Goal: Task Accomplishment & Management: Use online tool/utility

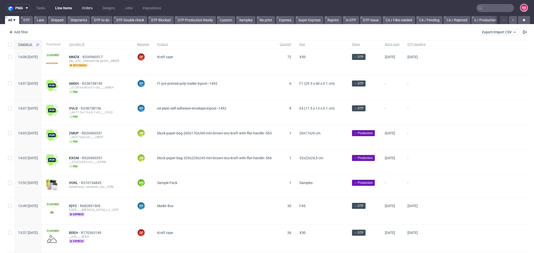
click at [89, 7] on link "Orders" at bounding box center [87, 8] width 17 height 8
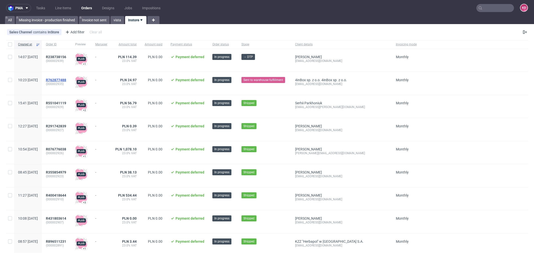
click at [66, 79] on span "R762877488" at bounding box center [56, 80] width 20 height 4
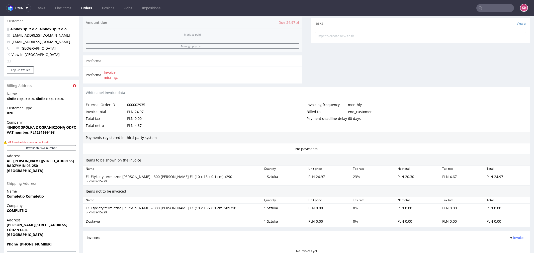
scroll to position [158, 0]
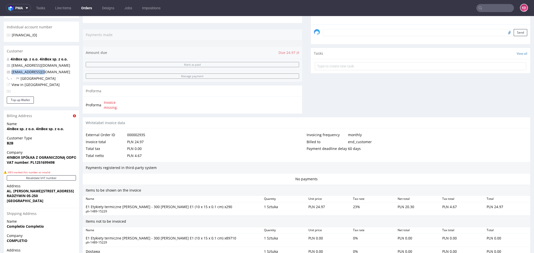
drag, startPoint x: 48, startPoint y: 71, endPoint x: 10, endPoint y: 70, distance: 37.6
click at [10, 70] on p "[EMAIL_ADDRESS][DOMAIN_NAME]" at bounding box center [41, 71] width 69 height 5
copy link "[EMAIL_ADDRESS][DOMAIN_NAME]"
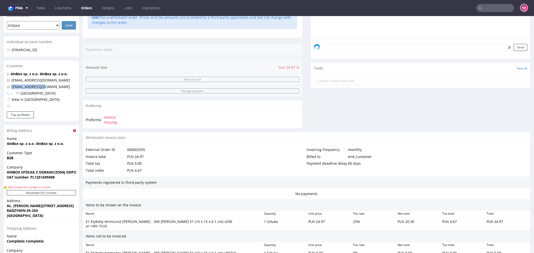
scroll to position [0, 0]
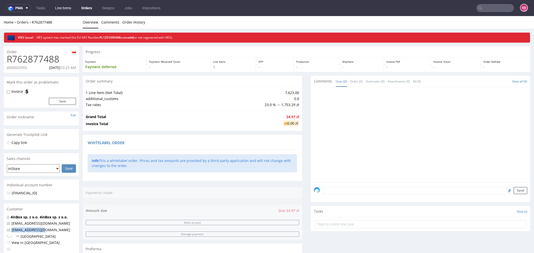
click at [62, 8] on link "Line Items" at bounding box center [63, 8] width 22 height 8
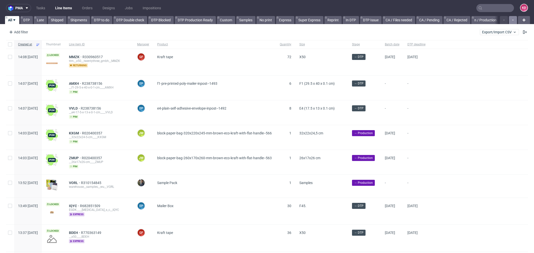
click at [512, 20] on icon "button" at bounding box center [513, 20] width 2 height 4
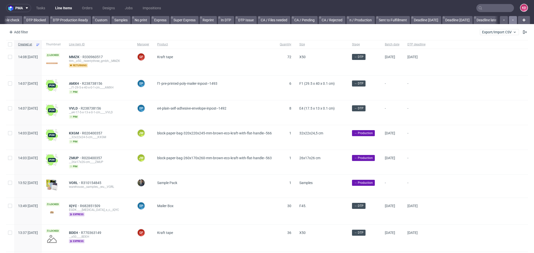
click at [512, 20] on icon "button" at bounding box center [513, 20] width 2 height 4
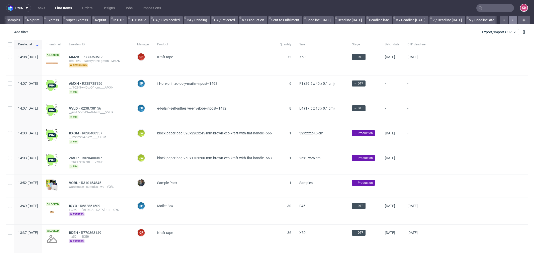
click at [512, 20] on icon "button" at bounding box center [513, 20] width 2 height 4
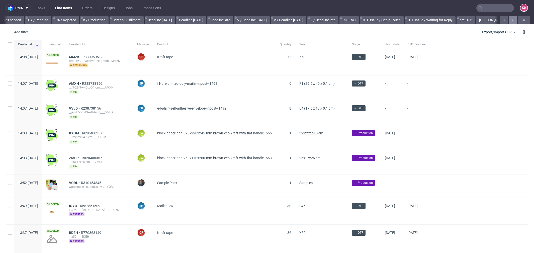
click at [512, 20] on icon "button" at bounding box center [513, 20] width 2 height 4
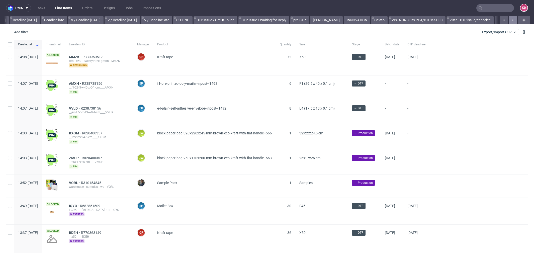
click at [512, 20] on icon "button" at bounding box center [513, 20] width 2 height 4
click at [508, 20] on div at bounding box center [508, 20] width 18 height 8
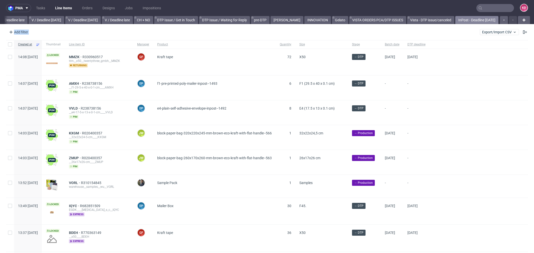
click at [477, 20] on link "InPost - Deadline [DATE]" at bounding box center [476, 20] width 43 height 8
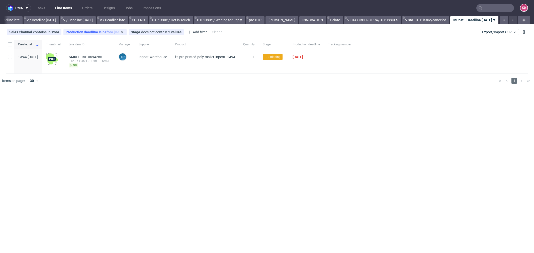
click at [98, 33] on div "Production deadline is before [DATE]" at bounding box center [95, 32] width 59 height 4
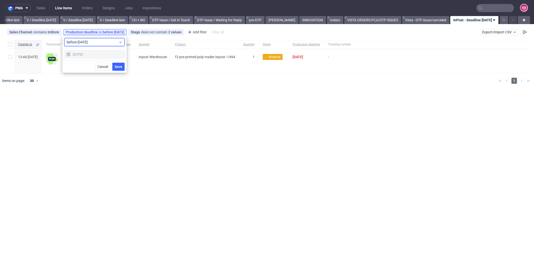
click at [97, 43] on span "before [DATE]" at bounding box center [93, 42] width 52 height 5
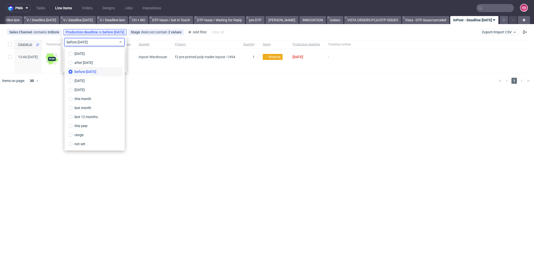
click at [169, 110] on div "pma Tasks Line Items Orders Designs Jobs Impositions KD All DTP Late Shipped Sh…" at bounding box center [267, 126] width 534 height 253
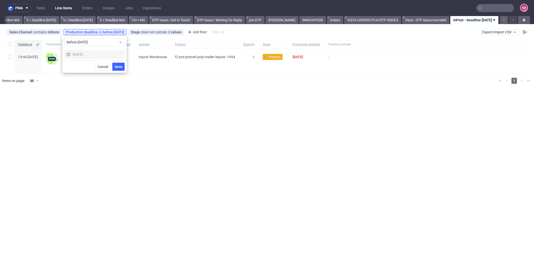
click at [107, 78] on div at bounding box center [274, 81] width 440 height 14
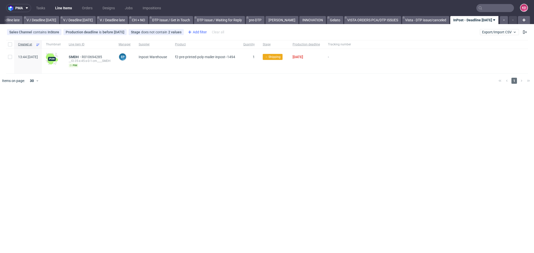
click at [197, 32] on div "Add filter" at bounding box center [197, 32] width 22 height 8
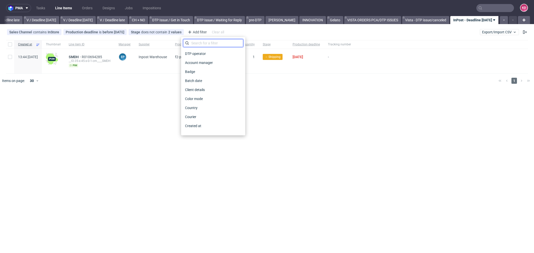
click at [202, 42] on input "text" at bounding box center [213, 43] width 60 height 8
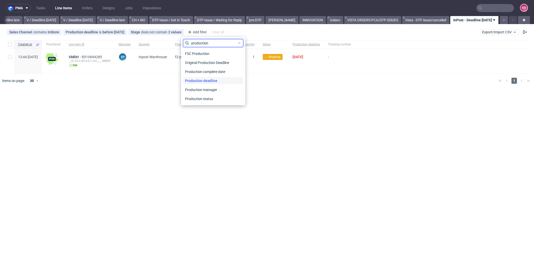
type input "production"
click at [196, 79] on span "Production deadline" at bounding box center [201, 80] width 36 height 7
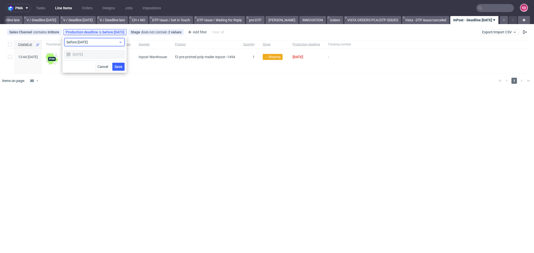
click at [108, 42] on span "before [DATE]" at bounding box center [93, 42] width 52 height 5
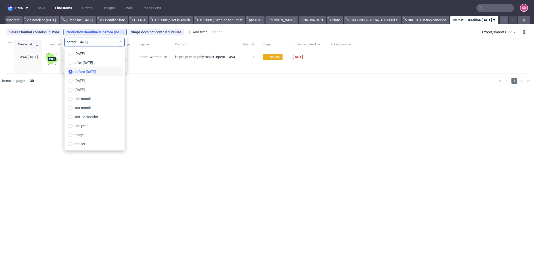
click at [181, 110] on div "pma Tasks Line Items Orders Designs Jobs Impositions KD All DTP Late Shipped Sh…" at bounding box center [267, 126] width 534 height 253
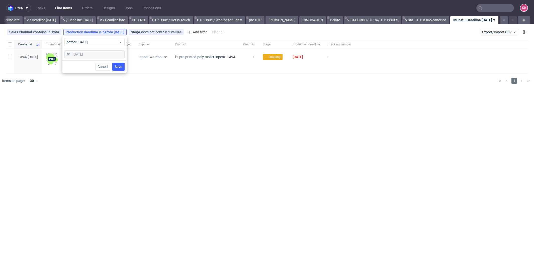
click at [472, 20] on link "InPost - Deadline [DATE]" at bounding box center [474, 20] width 49 height 8
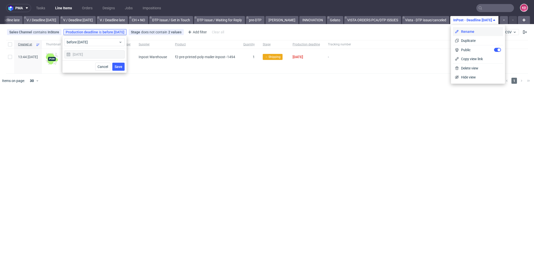
click at [474, 32] on span "Rename" at bounding box center [480, 31] width 42 height 5
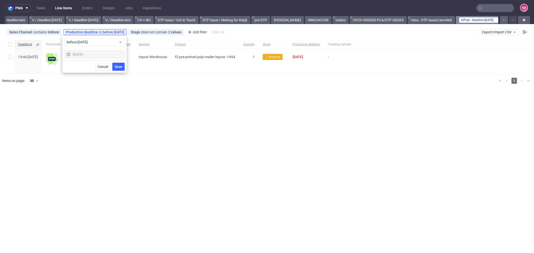
click at [485, 19] on input "InPost - Deadline [DATE]" at bounding box center [479, 20] width 40 height 6
type input "InPost - Deadline Before [DATE]"
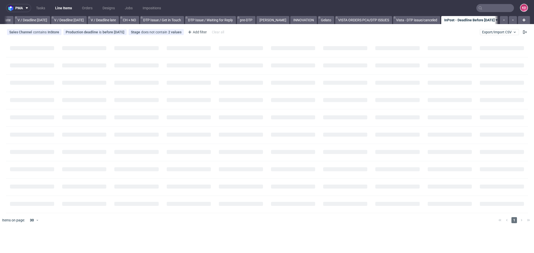
scroll to position [0, 609]
click at [468, 28] on div "Sales Channel contains InStore Production deadline is before [DATE] Stage does …" at bounding box center [267, 32] width 534 height 12
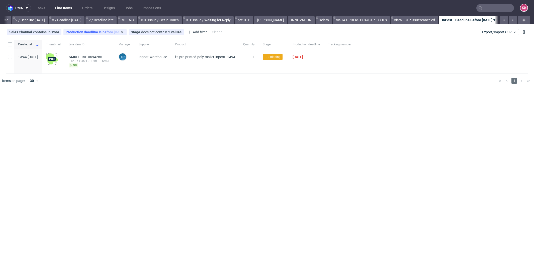
click at [109, 32] on div "Production deadline is before [DATE]" at bounding box center [95, 32] width 59 height 4
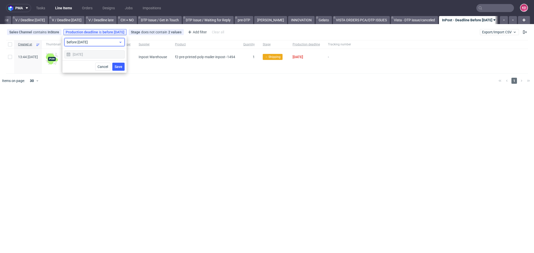
click at [100, 41] on span "before [DATE]" at bounding box center [93, 42] width 52 height 5
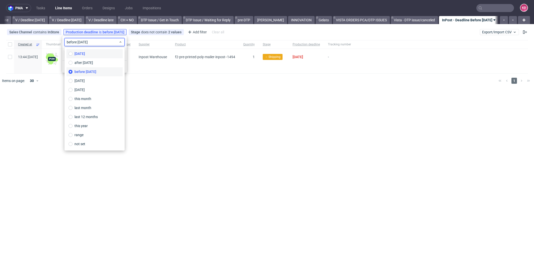
click at [90, 53] on label "[DATE]" at bounding box center [94, 53] width 56 height 9
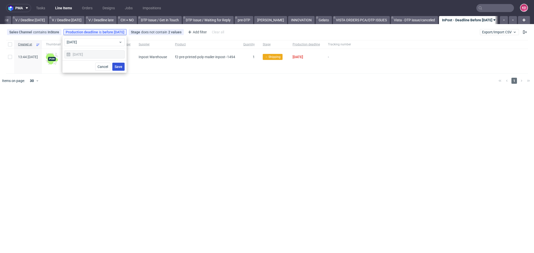
click at [120, 63] on button "Save" at bounding box center [118, 67] width 12 height 8
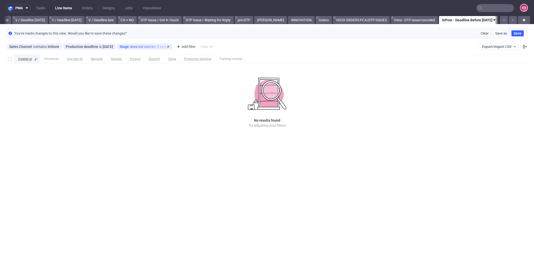
click at [137, 49] on div "Stage does not contain 2 values Shipped, Cancelled" at bounding box center [144, 47] width 55 height 6
click at [134, 46] on span "does not contain" at bounding box center [143, 47] width 27 height 4
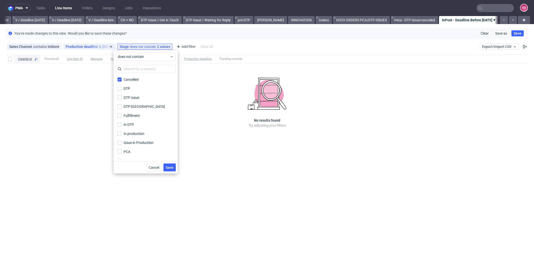
click at [95, 48] on div "Production deadline is [DATE]" at bounding box center [89, 47] width 47 height 4
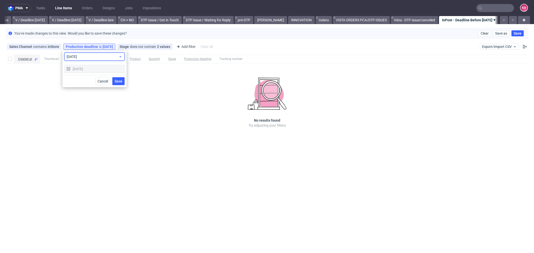
click at [94, 56] on span "[DATE]" at bounding box center [93, 56] width 52 height 5
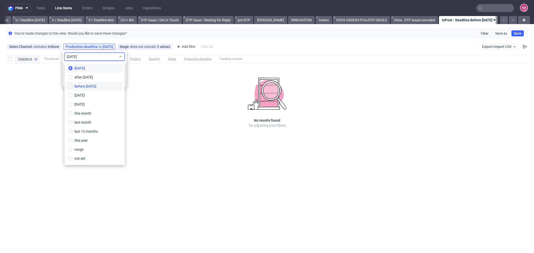
click at [93, 86] on span "before [DATE]" at bounding box center [85, 86] width 22 height 5
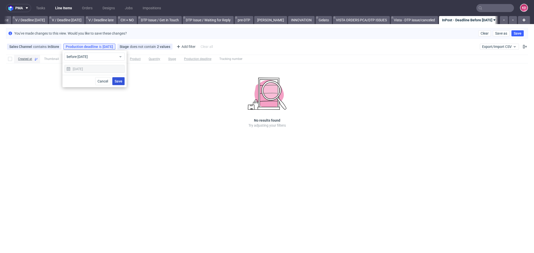
click at [120, 83] on span "Save" at bounding box center [119, 82] width 8 height 4
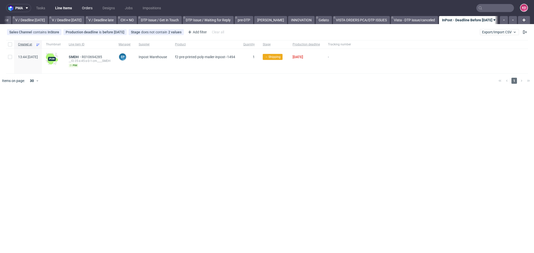
click at [89, 8] on link "Orders" at bounding box center [87, 8] width 17 height 8
